Goal: Information Seeking & Learning: Learn about a topic

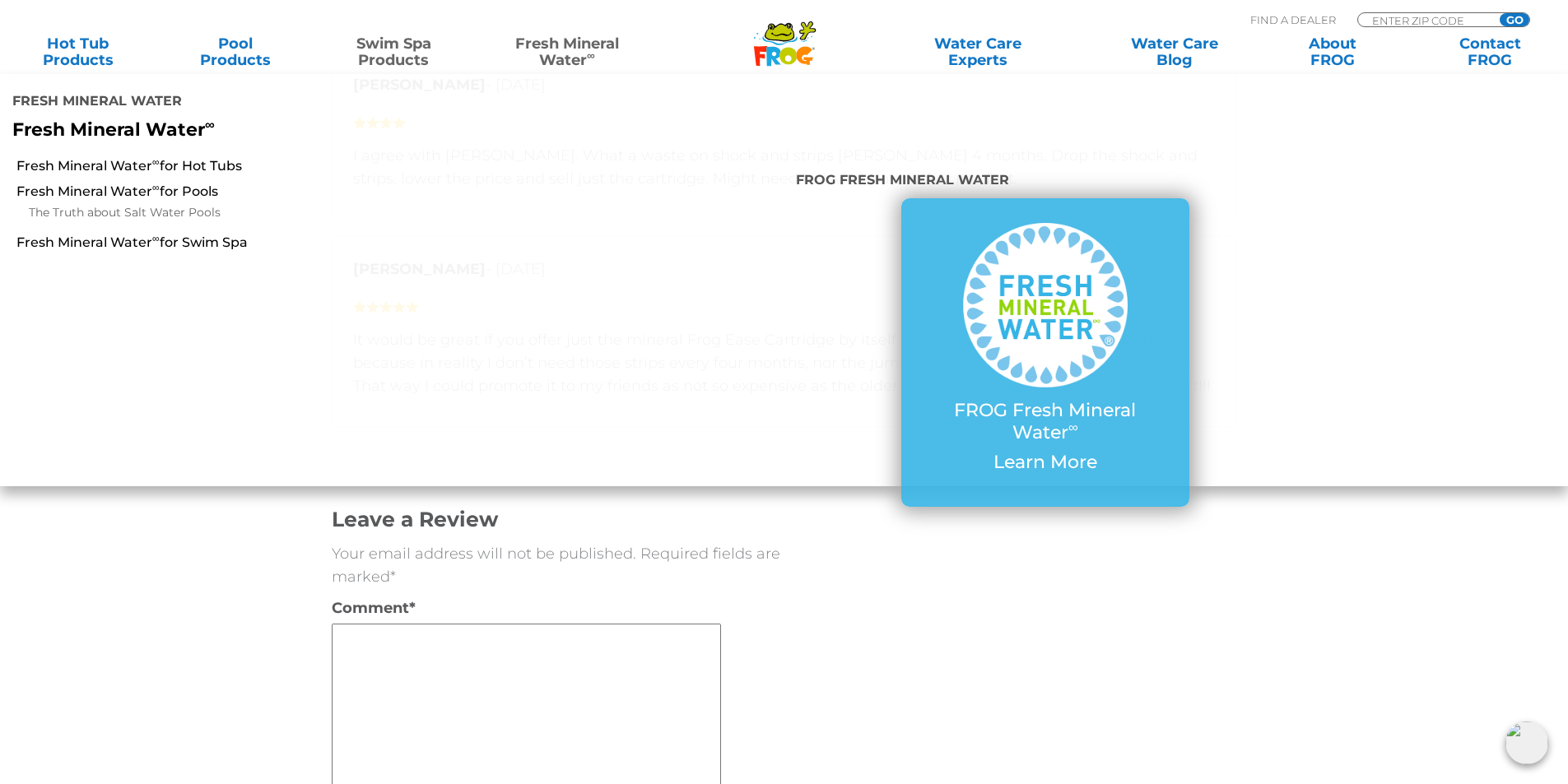
scroll to position [3209, 0]
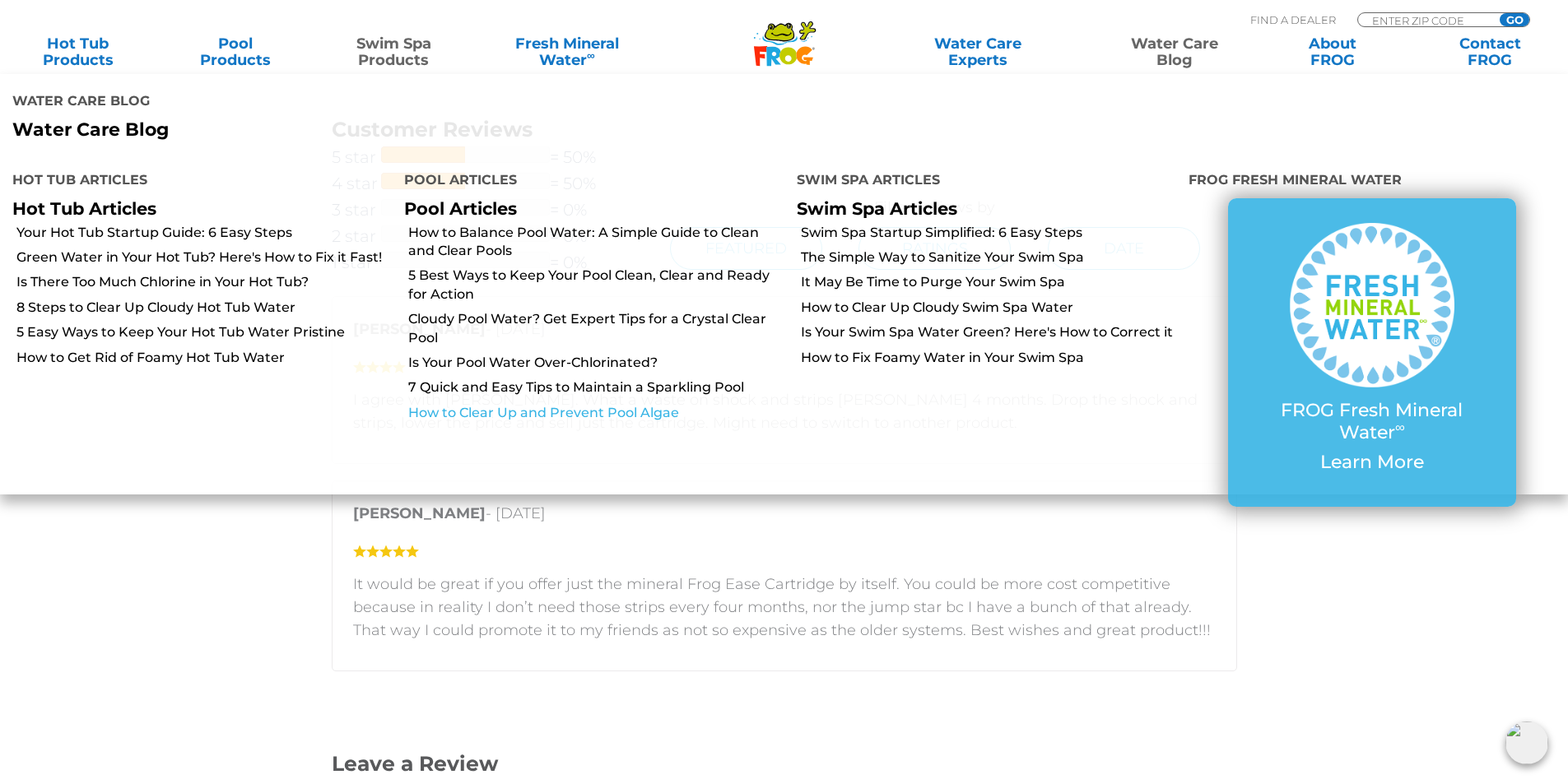
click at [462, 420] on link "How to Clear Up and Prevent Pool Algae" at bounding box center [596, 413] width 375 height 18
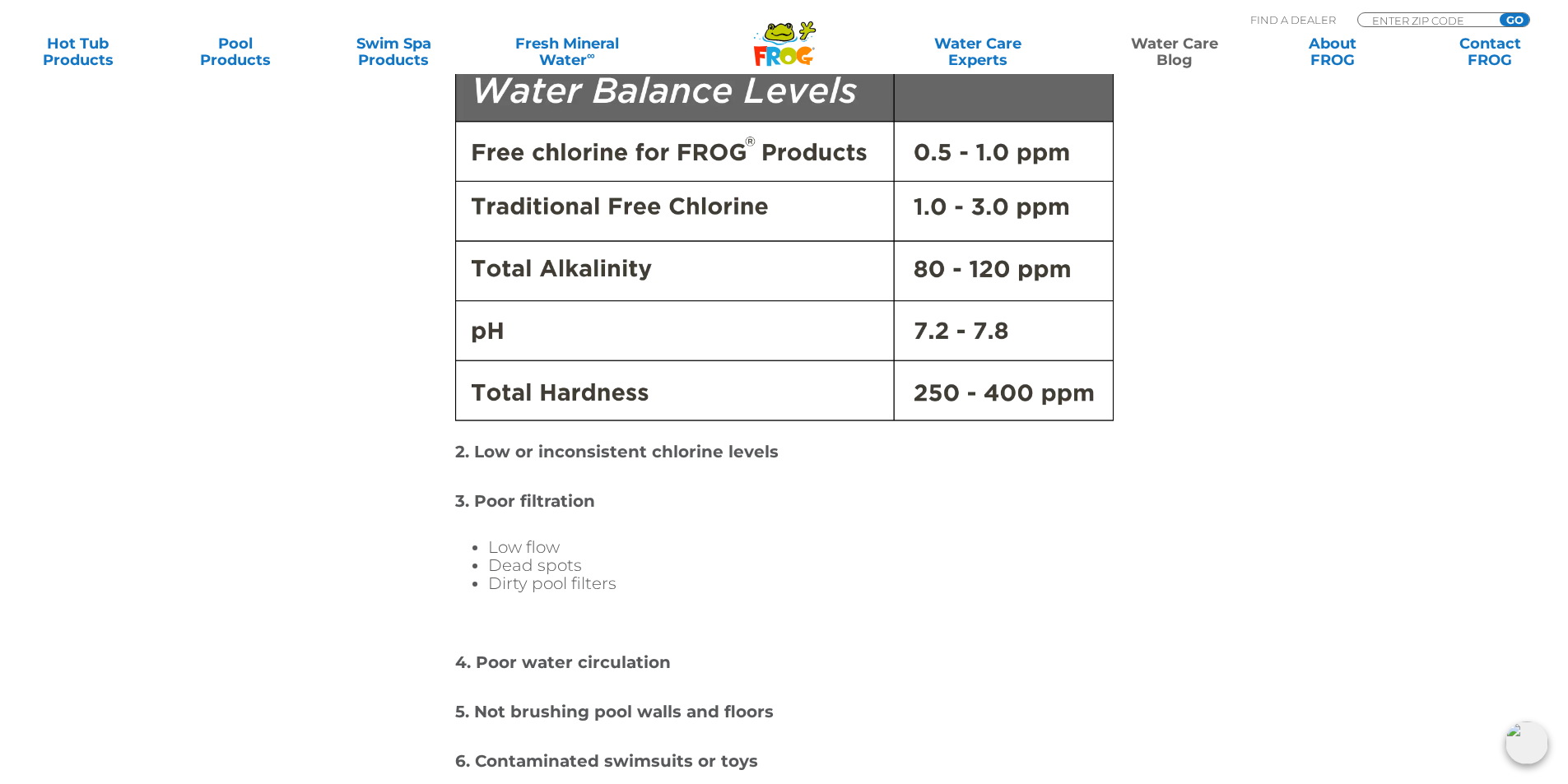
scroll to position [905, 0]
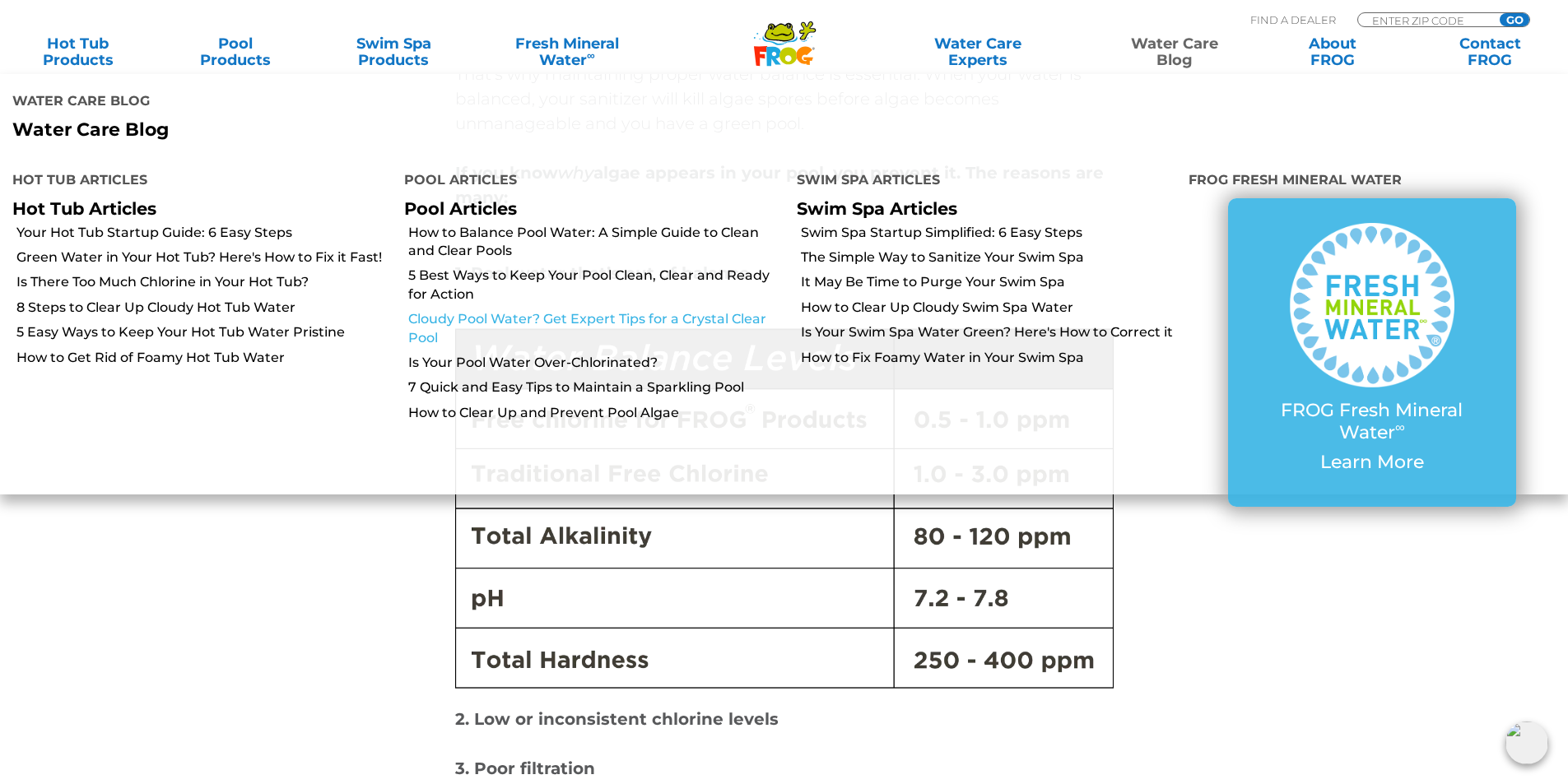
click at [520, 332] on link "Cloudy Pool Water? Get Expert Tips for a Crystal Clear Pool" at bounding box center [596, 328] width 375 height 37
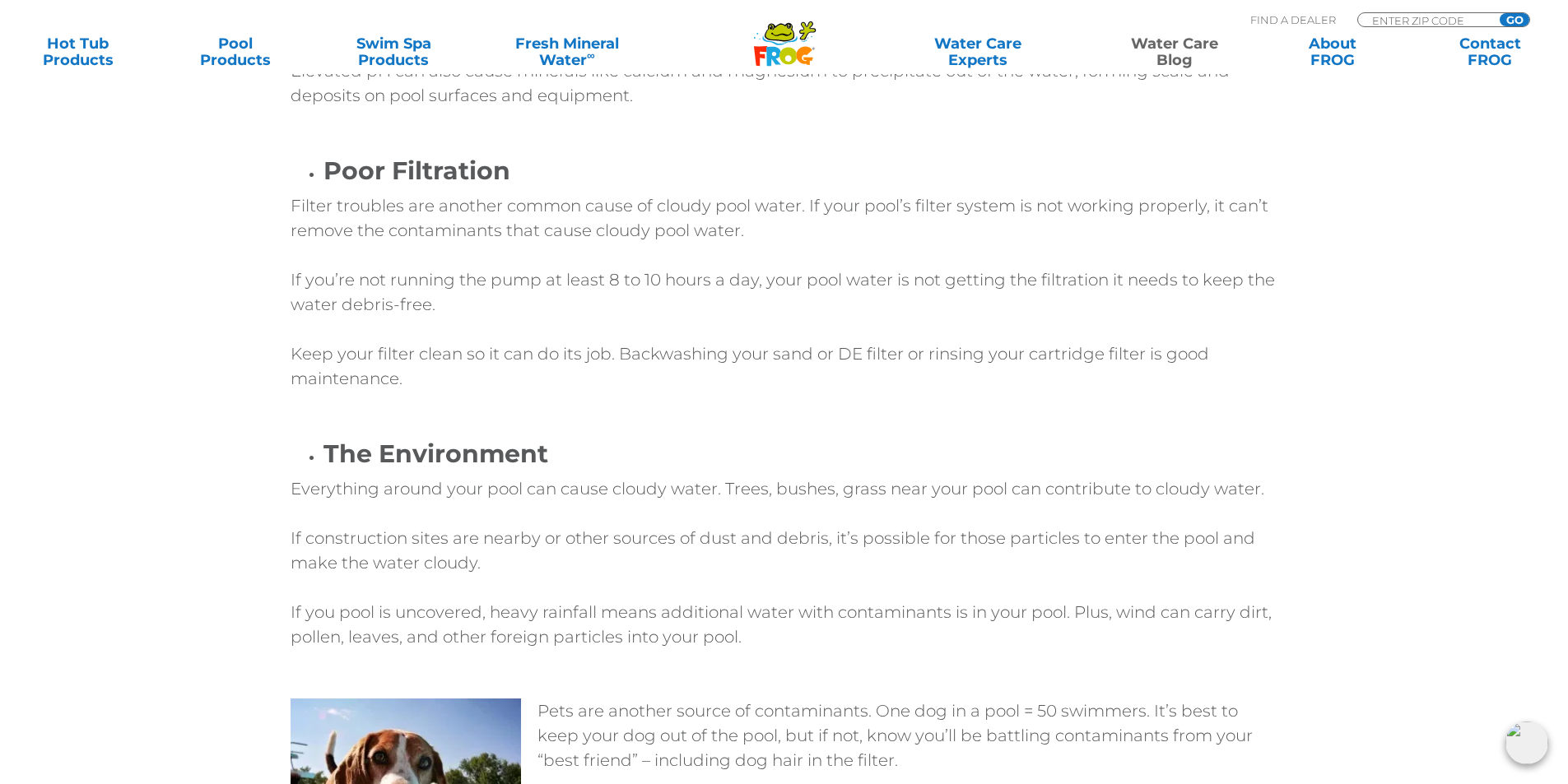
scroll to position [1646, 0]
